Goal: Transaction & Acquisition: Purchase product/service

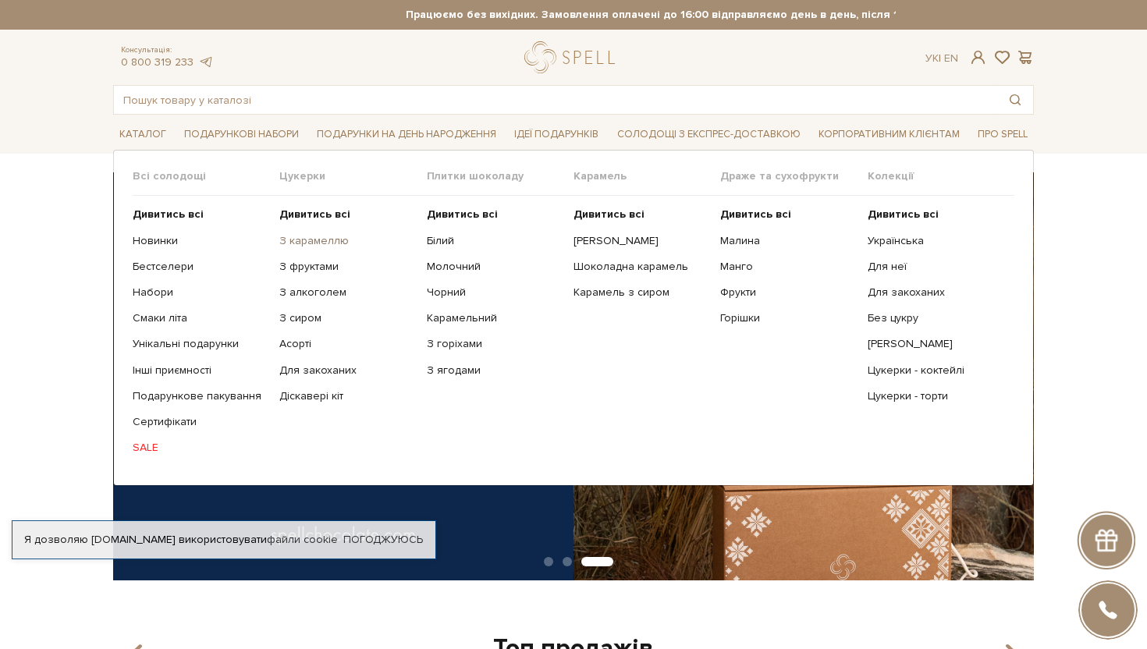
click at [320, 242] on div at bounding box center [573, 324] width 1147 height 649
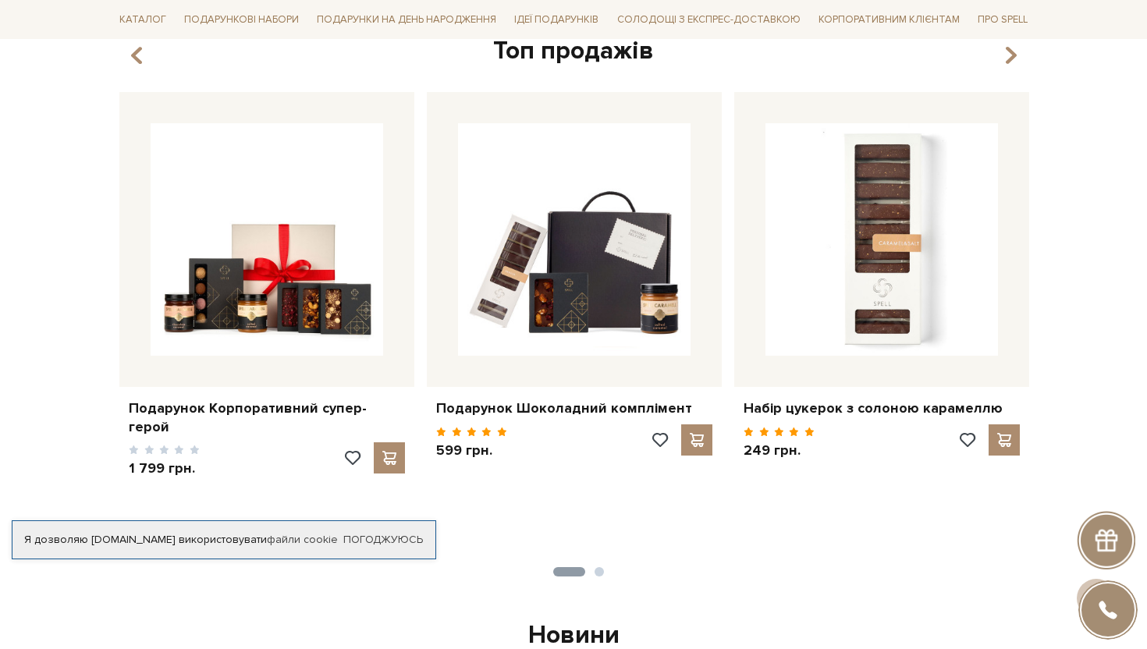
scroll to position [602, 0]
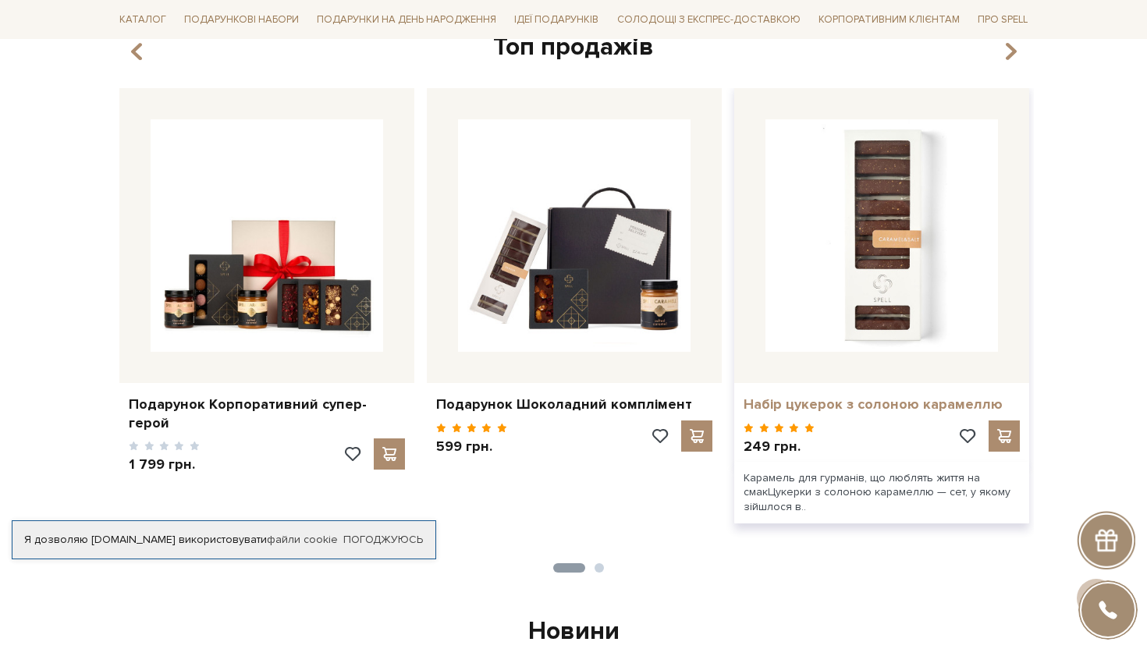
click at [806, 402] on link "Набір цукерок з солоною карамеллю" at bounding box center [882, 405] width 276 height 18
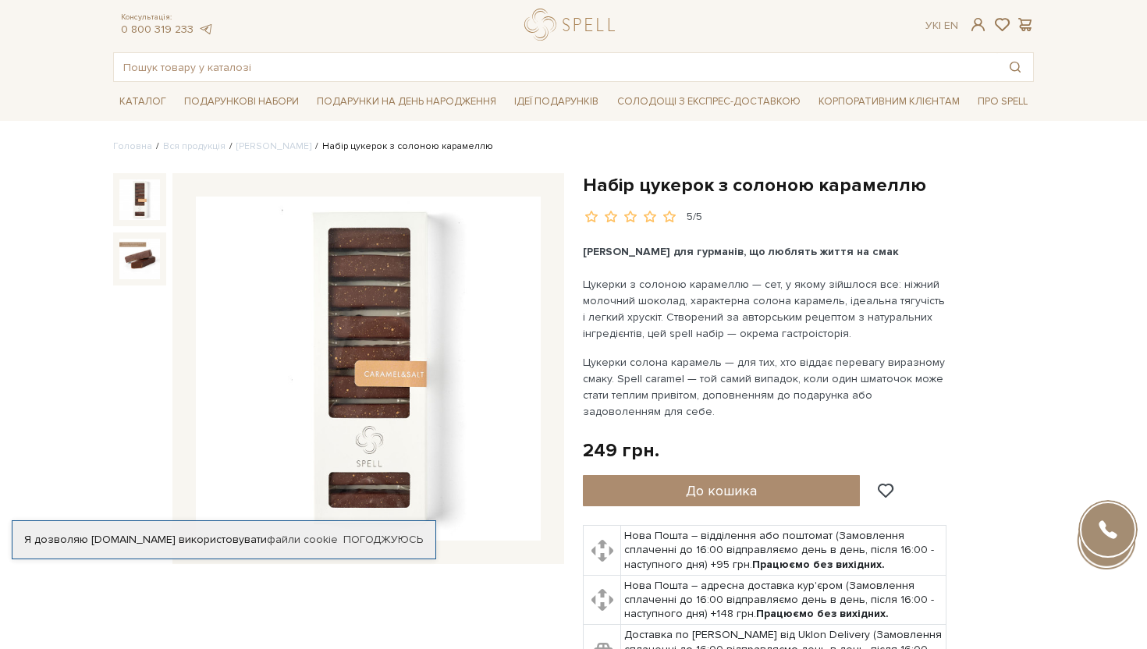
scroll to position [9, 0]
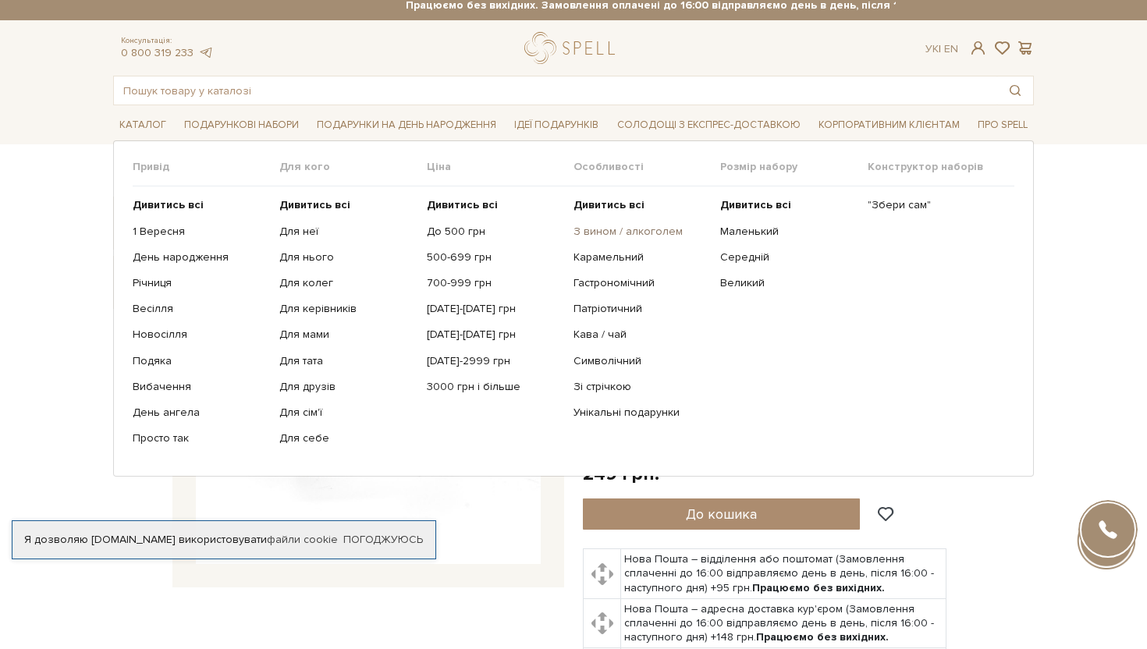
click at [622, 225] on link "З вином / алкоголем" at bounding box center [641, 232] width 135 height 14
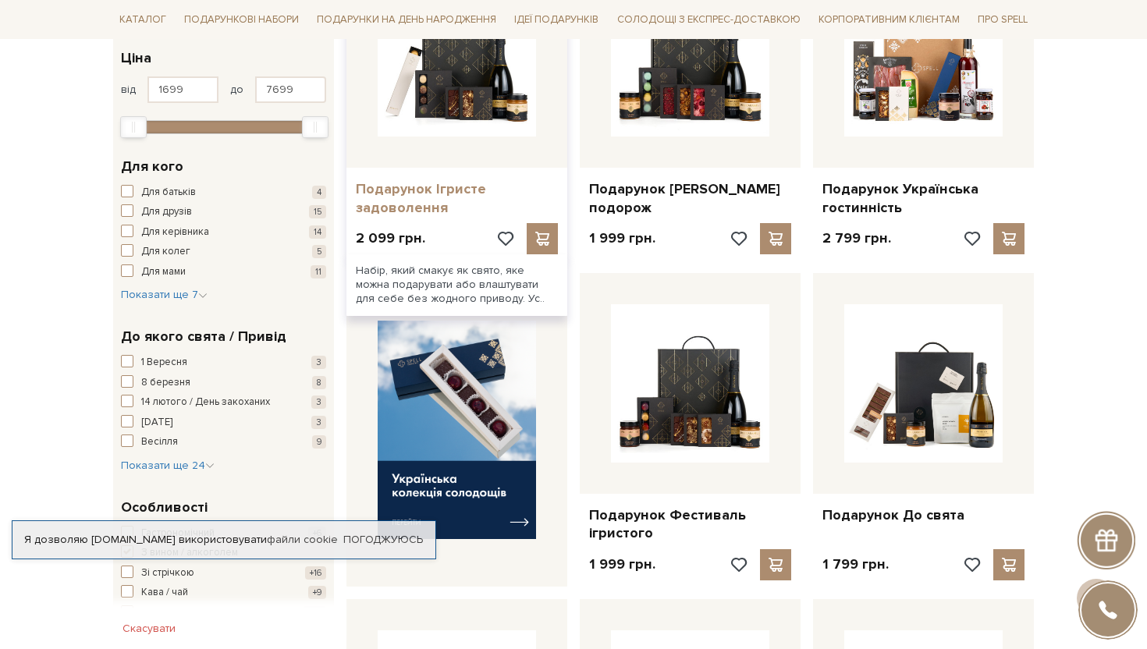
scroll to position [389, 0]
